Goal: Information Seeking & Learning: Learn about a topic

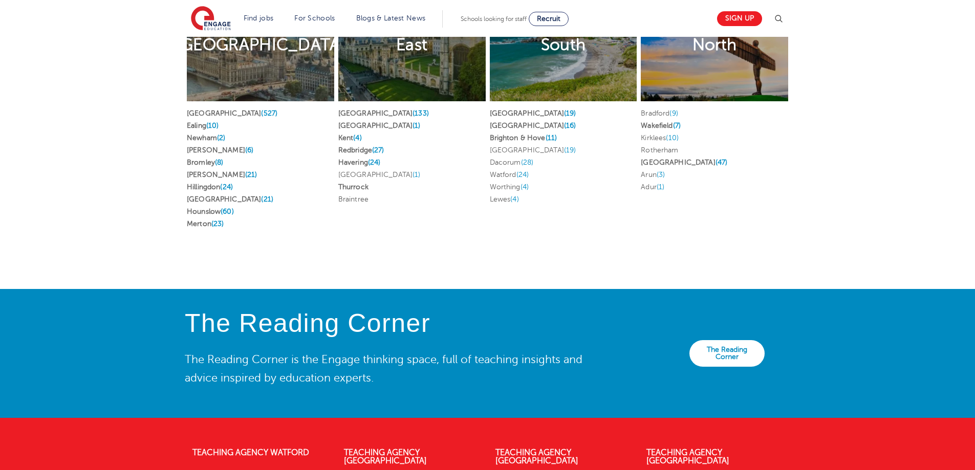
scroll to position [2034, 0]
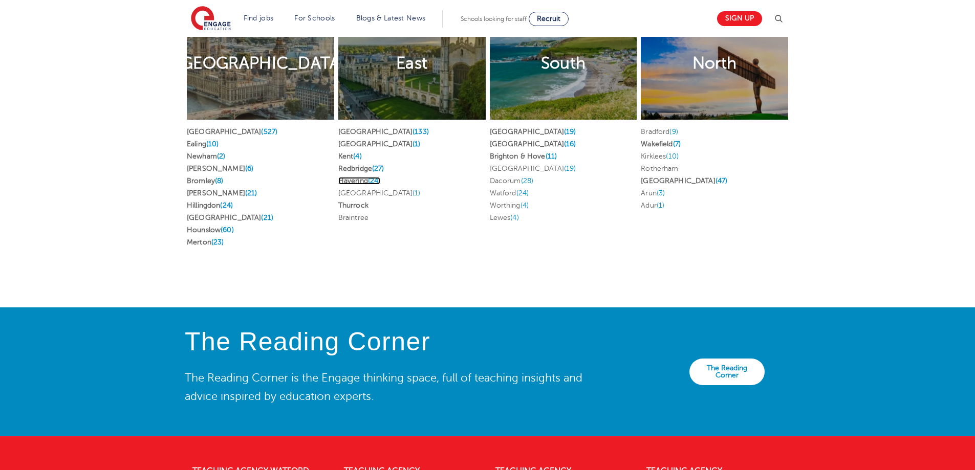
click at [349, 177] on link "Havering (24)" at bounding box center [359, 181] width 42 height 8
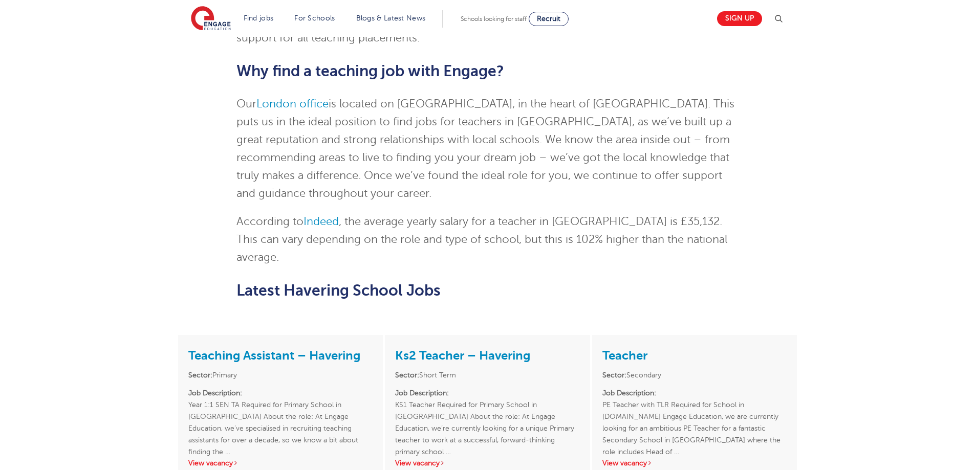
scroll to position [1638, 0]
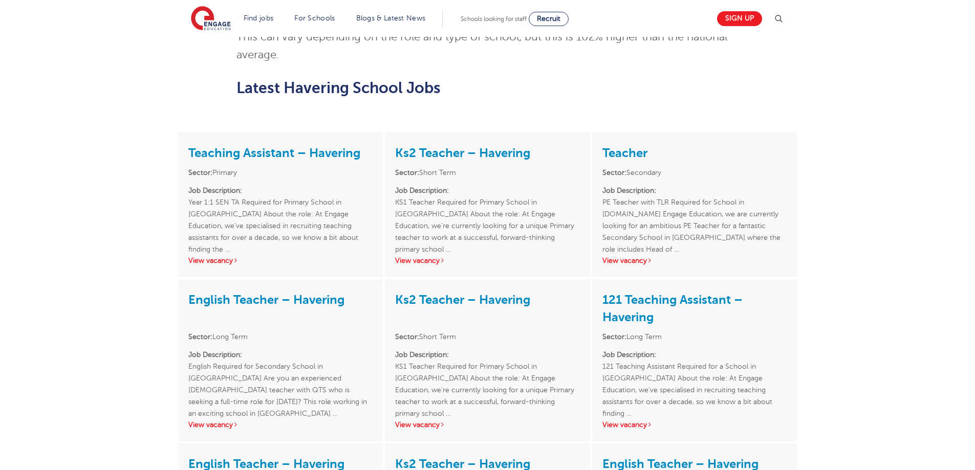
click at [228, 180] on div "Teaching Assistant – Havering Sector: Primary Job Description: Year 1:1 SEN TA …" at bounding box center [280, 205] width 205 height 145
click at [212, 257] on link "View vacancy" at bounding box center [213, 261] width 50 height 8
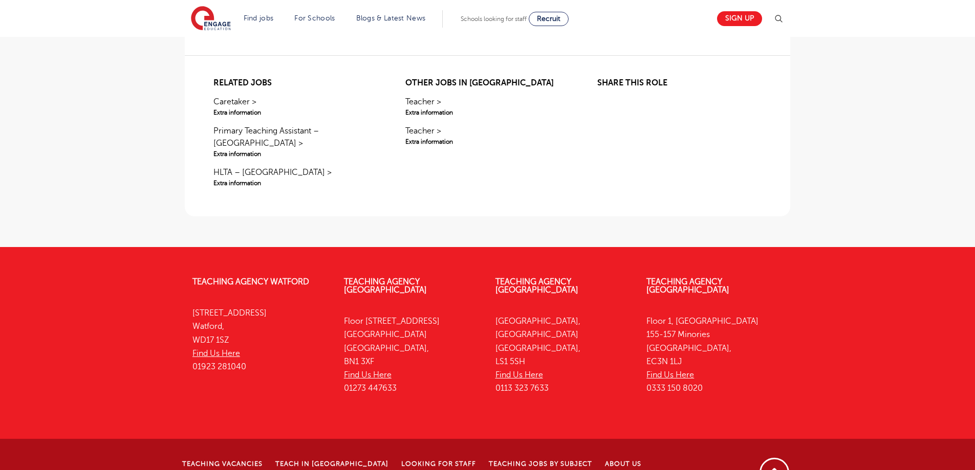
scroll to position [1075, 0]
